Goal: Information Seeking & Learning: Learn about a topic

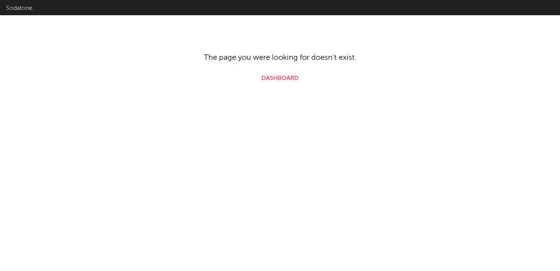
click at [27, 8] on link "Sodatone." at bounding box center [20, 8] width 28 height 10
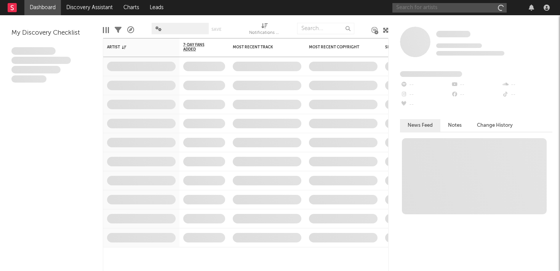
click at [427, 8] on input "text" at bounding box center [449, 8] width 114 height 10
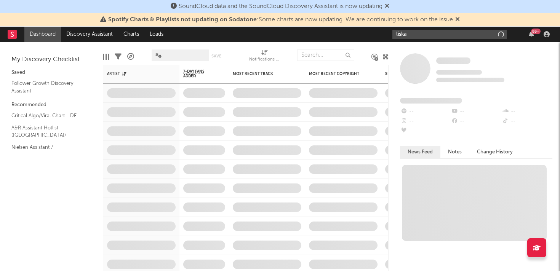
type input "liska"
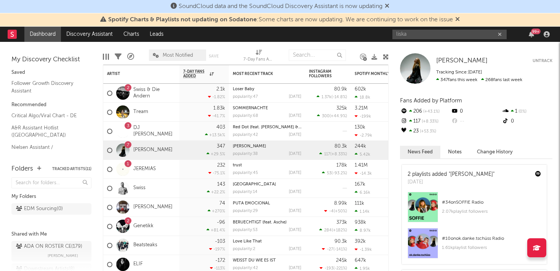
click at [389, 6] on icon at bounding box center [387, 6] width 5 height 6
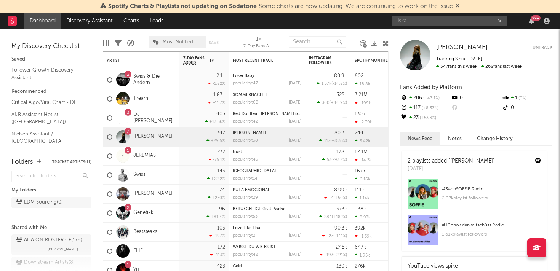
click at [460, 5] on icon at bounding box center [457, 6] width 5 height 6
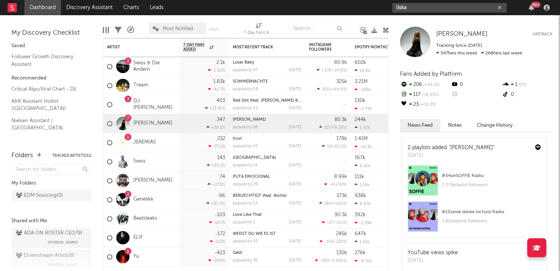
click at [427, 7] on input "liska" at bounding box center [449, 8] width 114 height 10
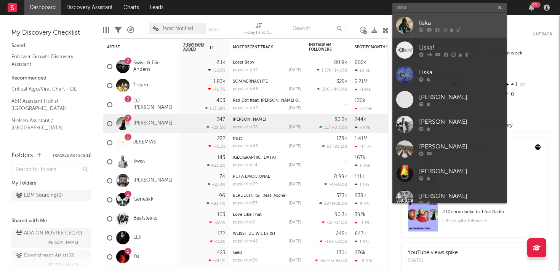
click at [449, 21] on div "liska" at bounding box center [461, 22] width 84 height 9
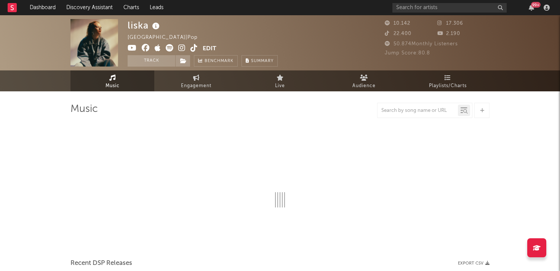
select select "6m"
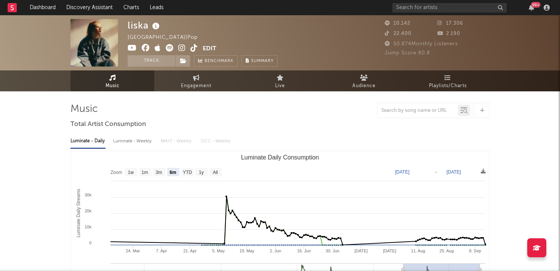
click at [172, 48] on icon at bounding box center [170, 48] width 8 height 8
click at [179, 46] on icon at bounding box center [181, 48] width 7 height 8
click at [194, 50] on icon at bounding box center [193, 48] width 7 height 8
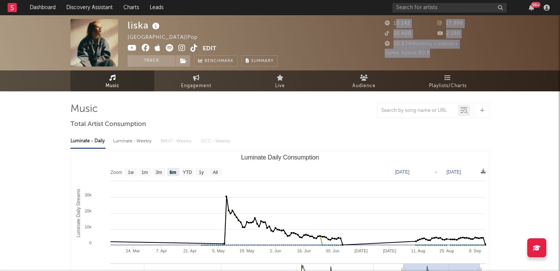
drag, startPoint x: 435, startPoint y: 55, endPoint x: 397, endPoint y: 26, distance: 47.6
click at [397, 26] on div "10.142 17.306 22.400 2.190 50.874 Monthly Listeners Jump Score: 80.8" at bounding box center [437, 38] width 105 height 39
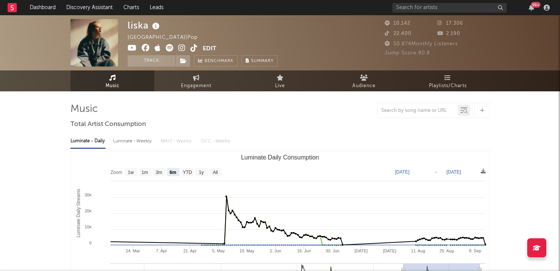
click at [393, 24] on span "10.142" at bounding box center [398, 23] width 26 height 5
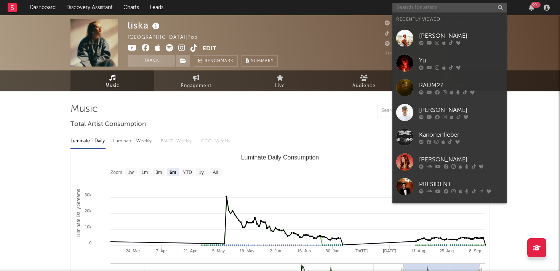
click at [444, 8] on input "text" at bounding box center [449, 8] width 114 height 10
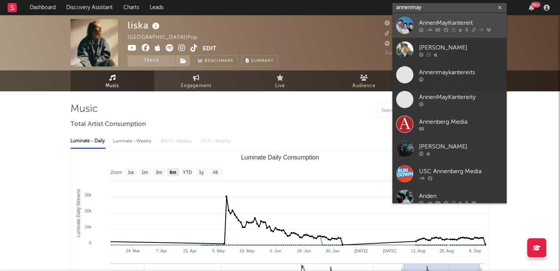
type input "annenmay"
click at [470, 23] on div "AnnenMayKantereit" at bounding box center [461, 22] width 84 height 9
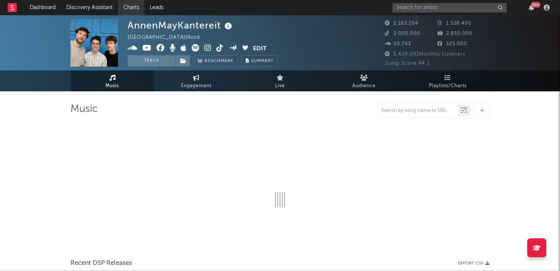
select select "6m"
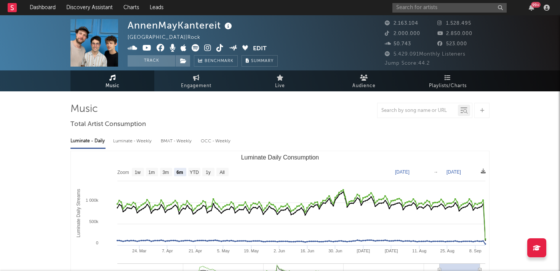
click at [145, 49] on icon at bounding box center [146, 48] width 9 height 8
click at [161, 48] on icon at bounding box center [161, 48] width 8 height 8
click at [186, 49] on icon at bounding box center [184, 48] width 6 height 8
click at [195, 50] on icon at bounding box center [196, 48] width 8 height 8
click at [206, 48] on icon at bounding box center [207, 48] width 7 height 8
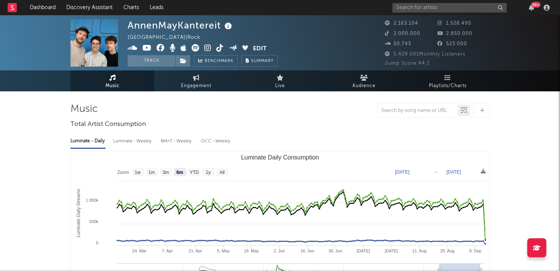
click at [217, 48] on icon at bounding box center [219, 48] width 7 height 8
click at [425, 9] on input "text" at bounding box center [449, 8] width 114 height 10
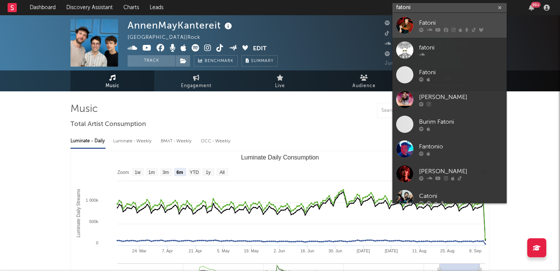
type input "fatoni"
click at [437, 22] on div "Fatoni" at bounding box center [461, 22] width 84 height 9
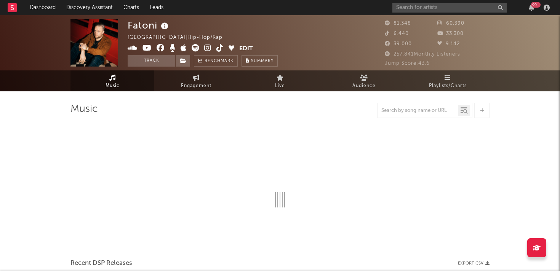
select select "6m"
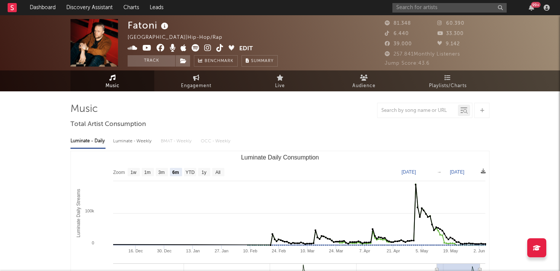
click at [208, 48] on icon at bounding box center [207, 48] width 7 height 8
click at [218, 50] on icon at bounding box center [219, 48] width 7 height 8
